Goal: Transaction & Acquisition: Purchase product/service

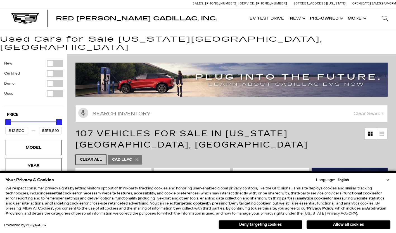
click at [385, 179] on select "English Spanish / Español English / [GEOGRAPHIC_DATA] Korean / 한국어 Vietnamese /…" at bounding box center [363, 179] width 54 height 5
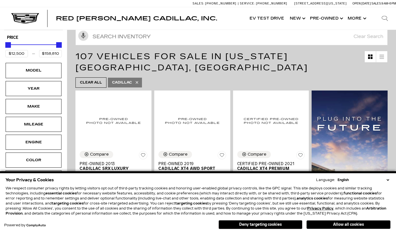
click at [387, 179] on select "English Spanish / Español English / [GEOGRAPHIC_DATA] Korean / 한국어 Vietnamese /…" at bounding box center [363, 179] width 54 height 5
click at [278, 225] on button "Deny targeting cookies" at bounding box center [260, 224] width 84 height 9
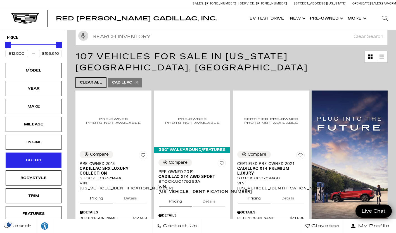
click at [40, 157] on div "Color" at bounding box center [34, 160] width 28 height 6
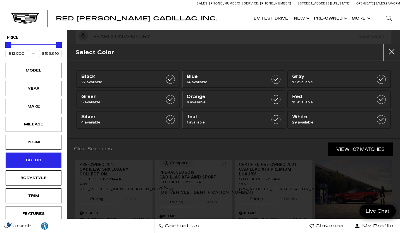
click at [40, 157] on div "Color" at bounding box center [34, 160] width 28 height 6
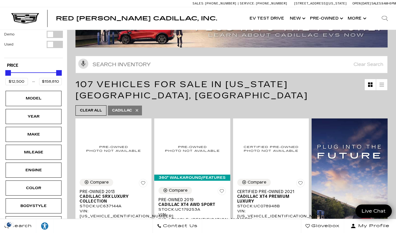
scroll to position [42, 0]
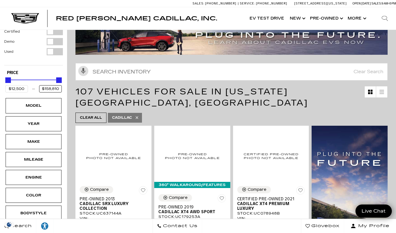
drag, startPoint x: 59, startPoint y: 80, endPoint x: 22, endPoint y: 81, distance: 36.9
click at [22, 85] on div "$12,500 $158,810" at bounding box center [33, 88] width 56 height 7
type input "$50,000"
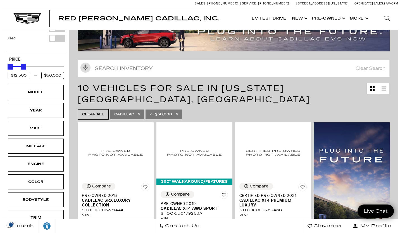
scroll to position [45, 0]
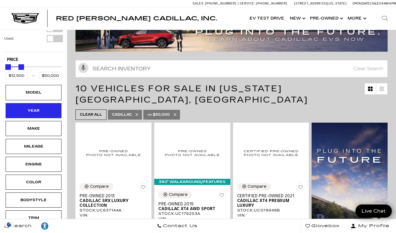
click at [46, 108] on div "Year" at bounding box center [34, 111] width 28 height 6
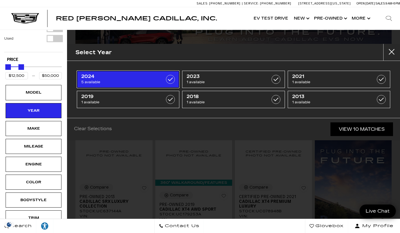
click at [132, 81] on span "5 available" at bounding box center [121, 82] width 80 height 6
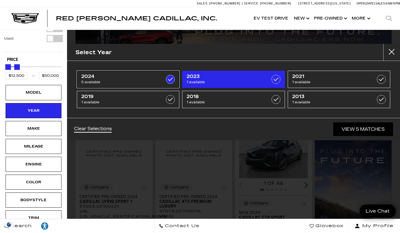
type input "$39,985"
checkbox input "true"
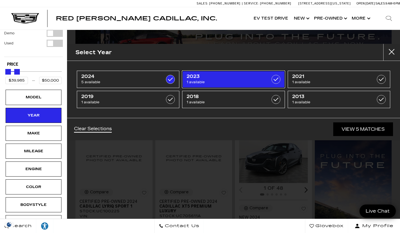
click at [232, 75] on span "2023" at bounding box center [227, 77] width 80 height 6
type input "$34,000"
checkbox input "true"
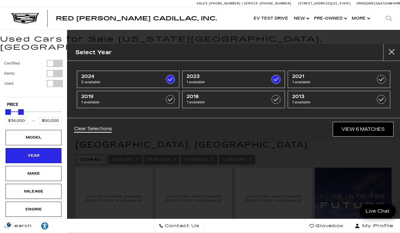
click at [361, 127] on link "View 6 Matches" at bounding box center [363, 129] width 60 height 14
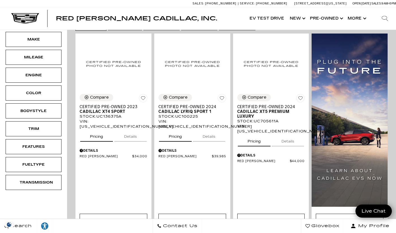
scroll to position [135, 0]
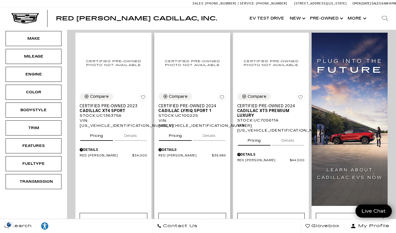
click at [214, 128] on button "Details" at bounding box center [209, 134] width 32 height 12
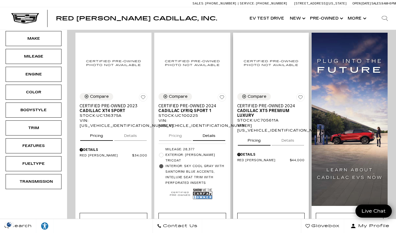
click at [292, 133] on button "Details" at bounding box center [288, 139] width 32 height 12
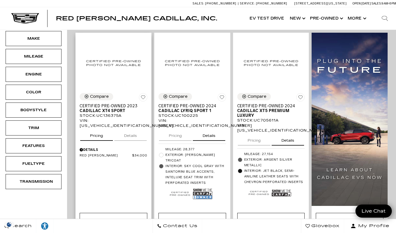
click at [126, 128] on button "Details" at bounding box center [130, 134] width 32 height 12
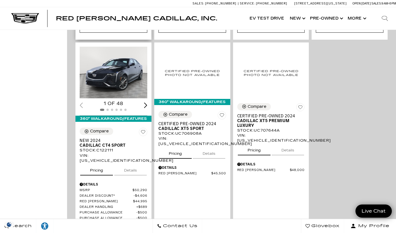
scroll to position [330, 0]
click at [209, 146] on button "Details" at bounding box center [209, 152] width 32 height 12
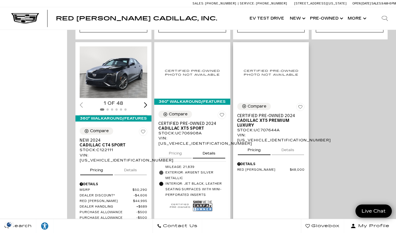
click at [285, 143] on button "Details" at bounding box center [288, 149] width 32 height 12
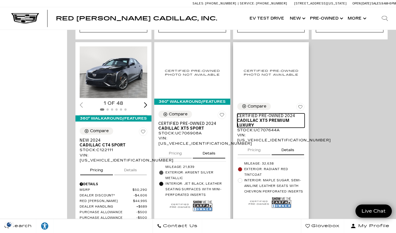
click at [256, 118] on span "Cadillac XT5 Premium Luxury" at bounding box center [268, 122] width 63 height 9
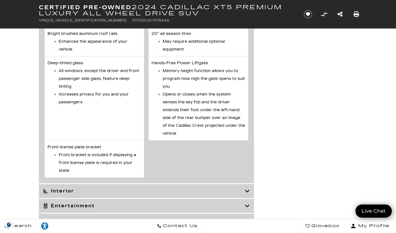
scroll to position [1443, 0]
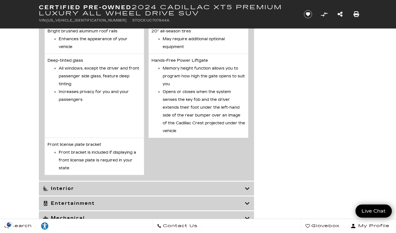
click at [82, 191] on h3 "Interior" at bounding box center [144, 189] width 202 height 6
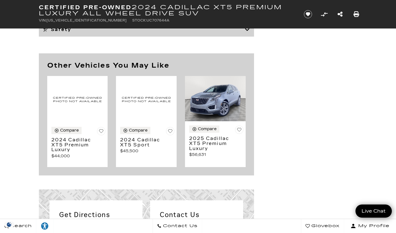
scroll to position [2292, 0]
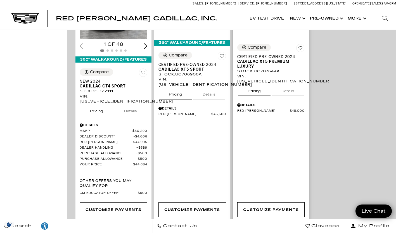
scroll to position [390, 0]
click at [296, 84] on button "Details" at bounding box center [288, 90] width 32 height 12
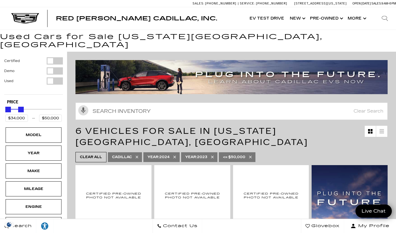
scroll to position [0, 0]
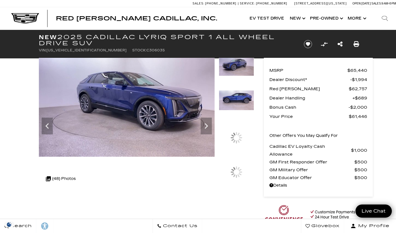
click at [241, 86] on div at bounding box center [236, 73] width 35 height 34
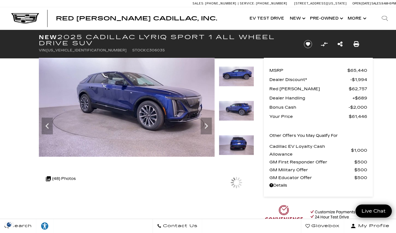
click at [235, 135] on img at bounding box center [236, 145] width 35 height 20
